Goal: Information Seeking & Learning: Learn about a topic

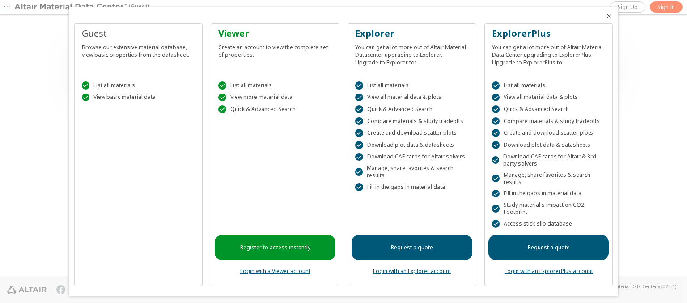
click at [606, 16] on icon "Close" at bounding box center [609, 16] width 7 height 7
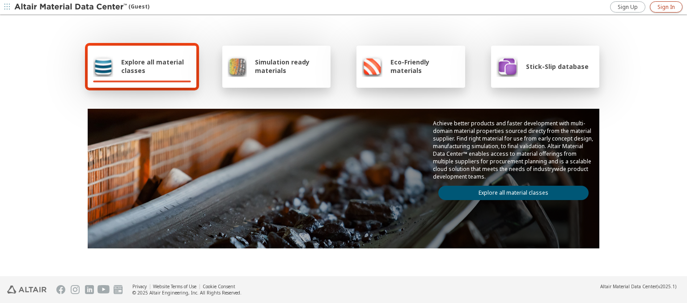
click at [666, 7] on span "Sign In" at bounding box center [666, 7] width 17 height 7
click at [71, 7] on img at bounding box center [71, 7] width 114 height 9
click at [153, 66] on span "Explore all material classes" at bounding box center [156, 66] width 70 height 17
click at [510, 191] on link "Explore all material classes" at bounding box center [513, 193] width 150 height 14
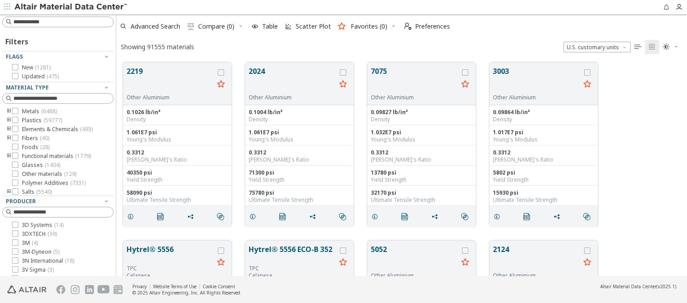
scroll to position [214, 564]
click at [55, 57] on div "Flags" at bounding box center [54, 56] width 97 height 7
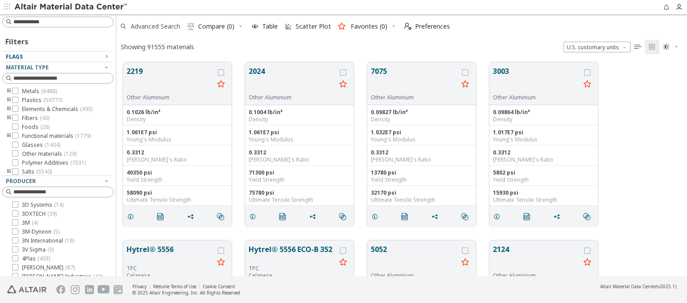
click at [156, 26] on span "Advanced Search" at bounding box center [156, 26] width 50 height 6
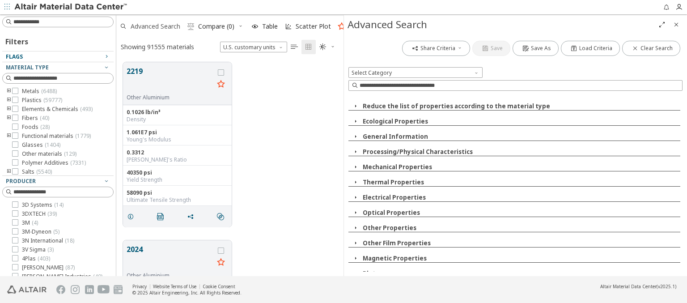
scroll to position [214, 220]
click at [355, 167] on icon "button" at bounding box center [355, 166] width 7 height 7
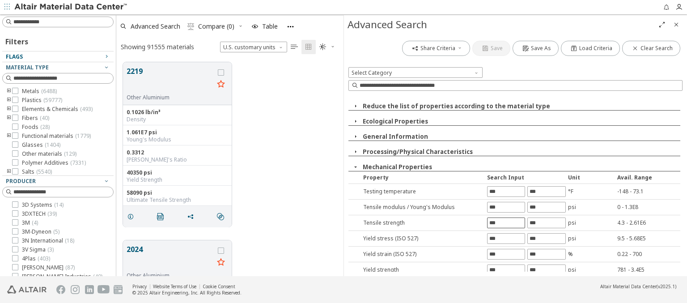
click at [503, 222] on input "text" at bounding box center [506, 223] width 37 height 10
type input "*****"
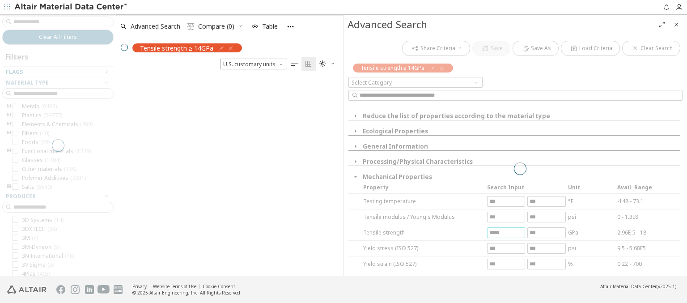
scroll to position [198, 220]
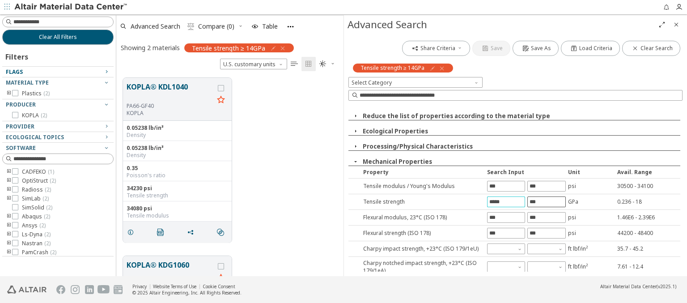
click at [542, 201] on input "text" at bounding box center [546, 202] width 37 height 10
type input "*********"
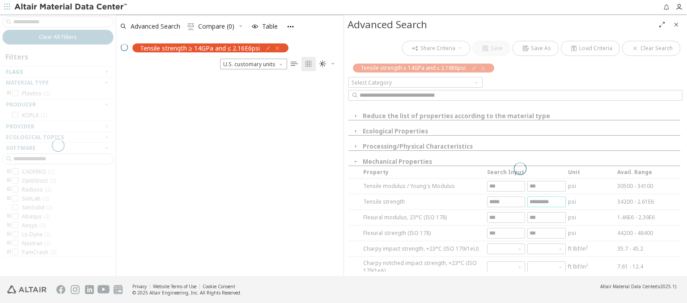
scroll to position [190, 220]
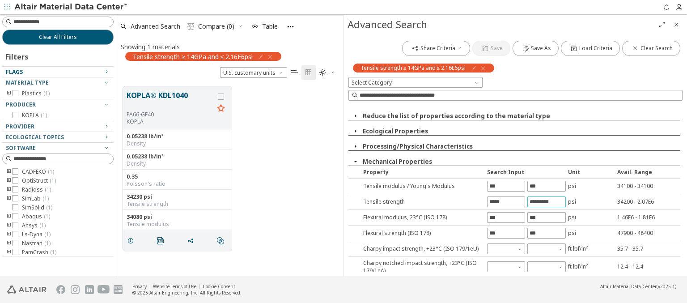
click at [482, 68] on icon "button" at bounding box center [483, 68] width 7 height 7
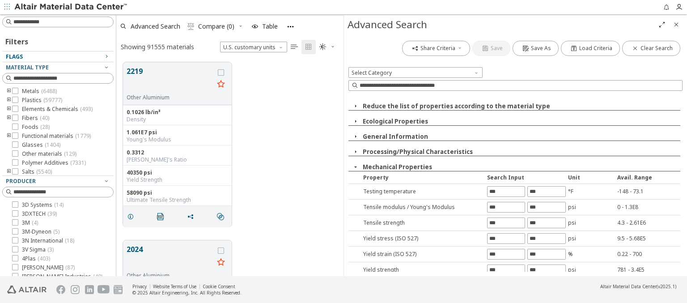
scroll to position [214, 220]
click at [503, 222] on input "text" at bounding box center [506, 223] width 37 height 10
type input "****"
click at [503, 222] on input "text" at bounding box center [506, 223] width 37 height 10
type input "******"
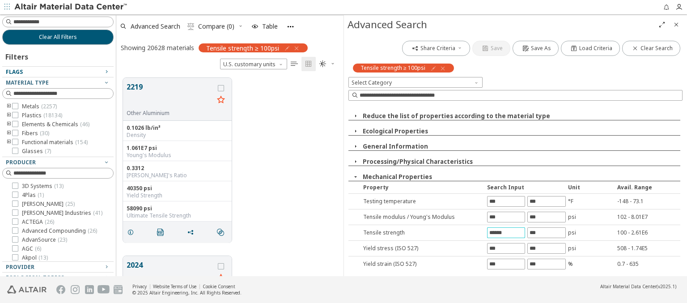
scroll to position [0, 0]
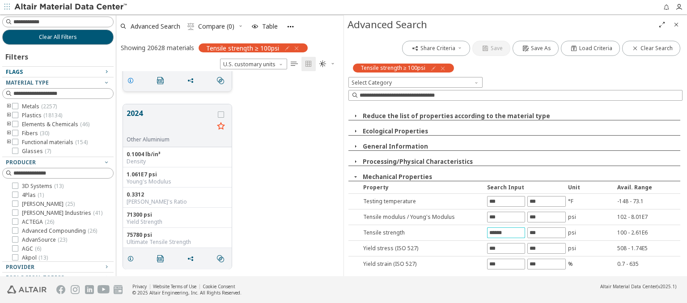
click at [132, 80] on icon "grid" at bounding box center [130, 80] width 7 height 7
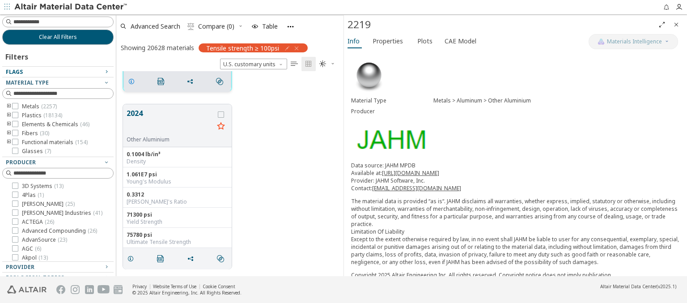
scroll to position [153, 0]
click at [387, 41] on span "Properties" at bounding box center [388, 41] width 30 height 14
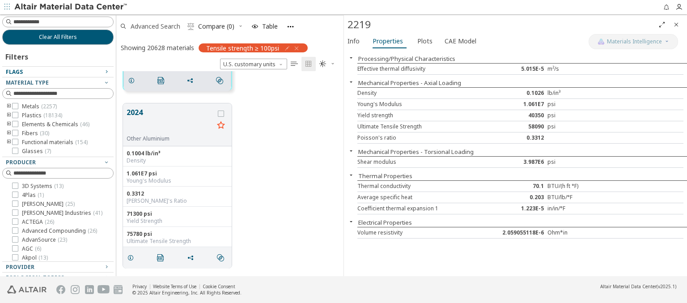
click at [156, 26] on span "Advanced Search" at bounding box center [156, 26] width 50 height 6
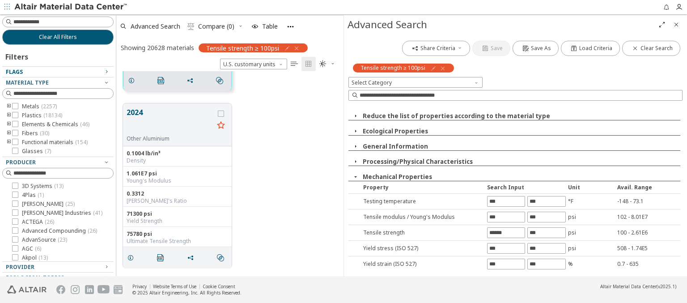
click at [71, 7] on img at bounding box center [71, 7] width 114 height 9
